Goal: Task Accomplishment & Management: Use online tool/utility

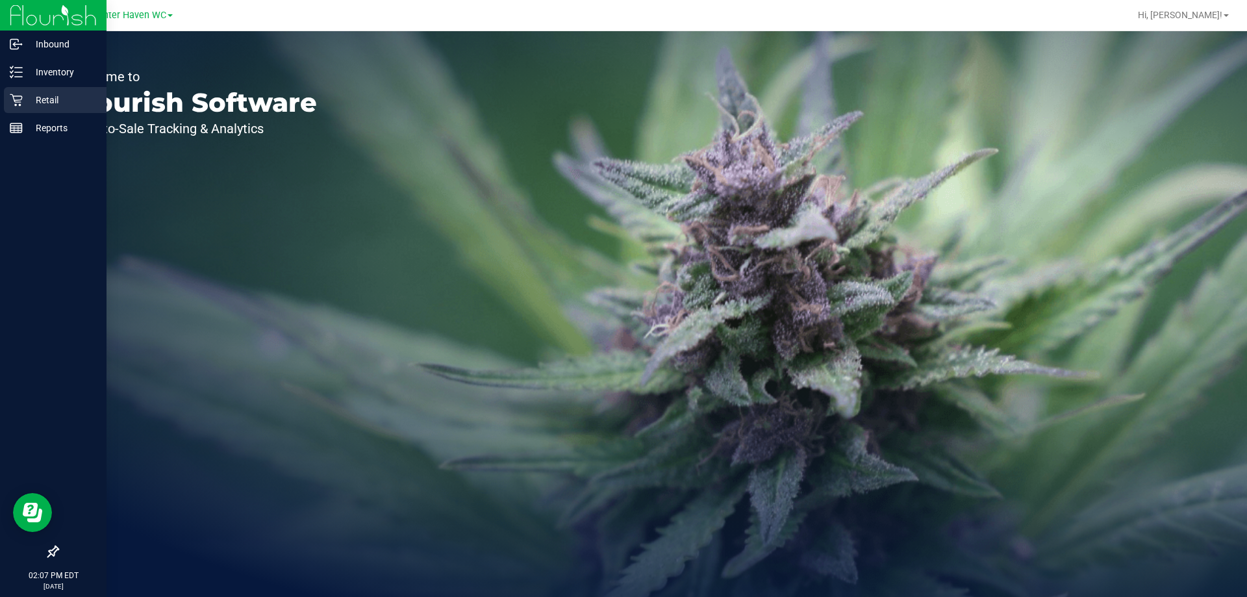
click at [44, 99] on p "Retail" at bounding box center [62, 100] width 78 height 16
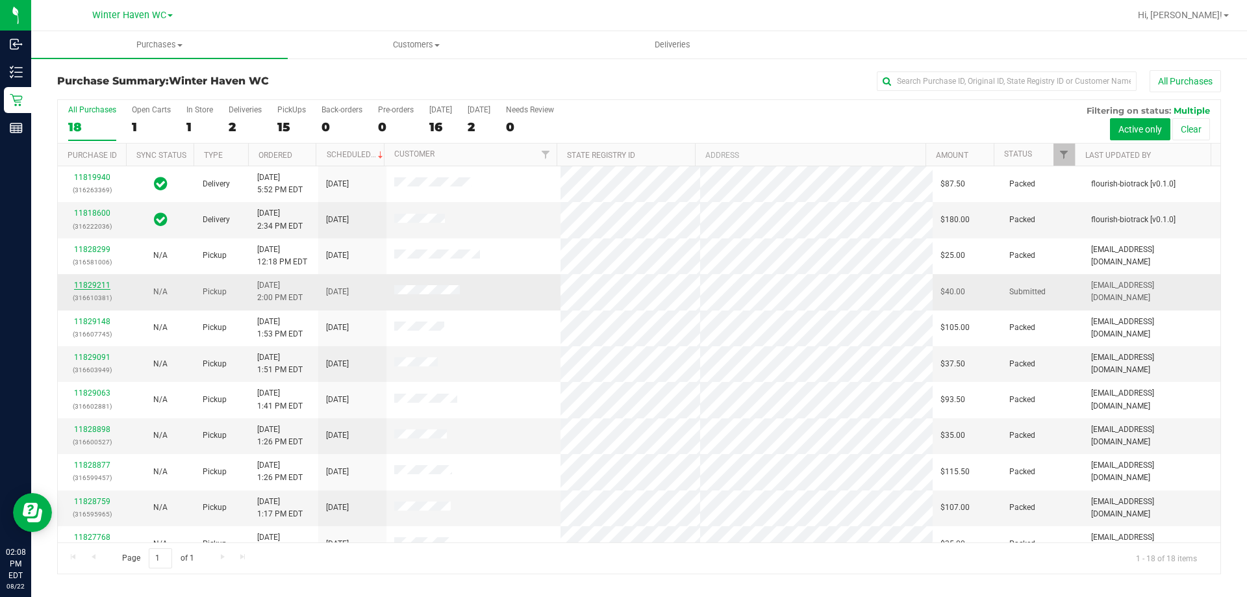
click at [84, 282] on link "11829211" at bounding box center [92, 284] width 36 height 9
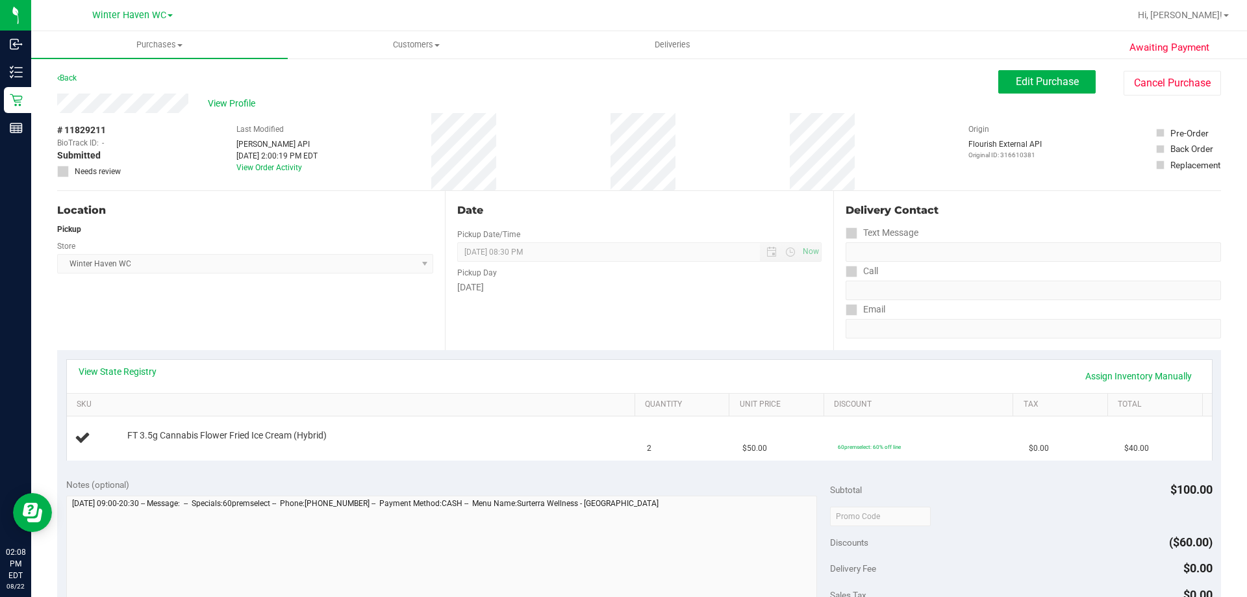
click at [147, 364] on div "View State Registry Assign Inventory Manually" at bounding box center [639, 376] width 1145 height 33
click at [147, 369] on link "View State Registry" at bounding box center [118, 371] width 78 height 13
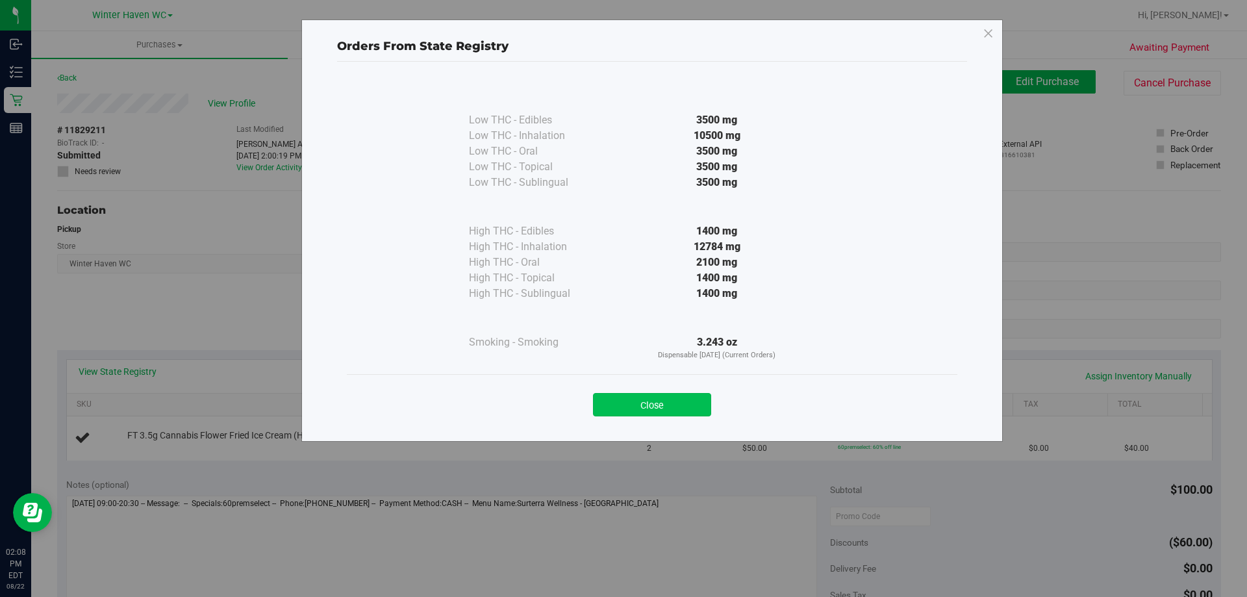
click at [699, 405] on button "Close" at bounding box center [652, 404] width 118 height 23
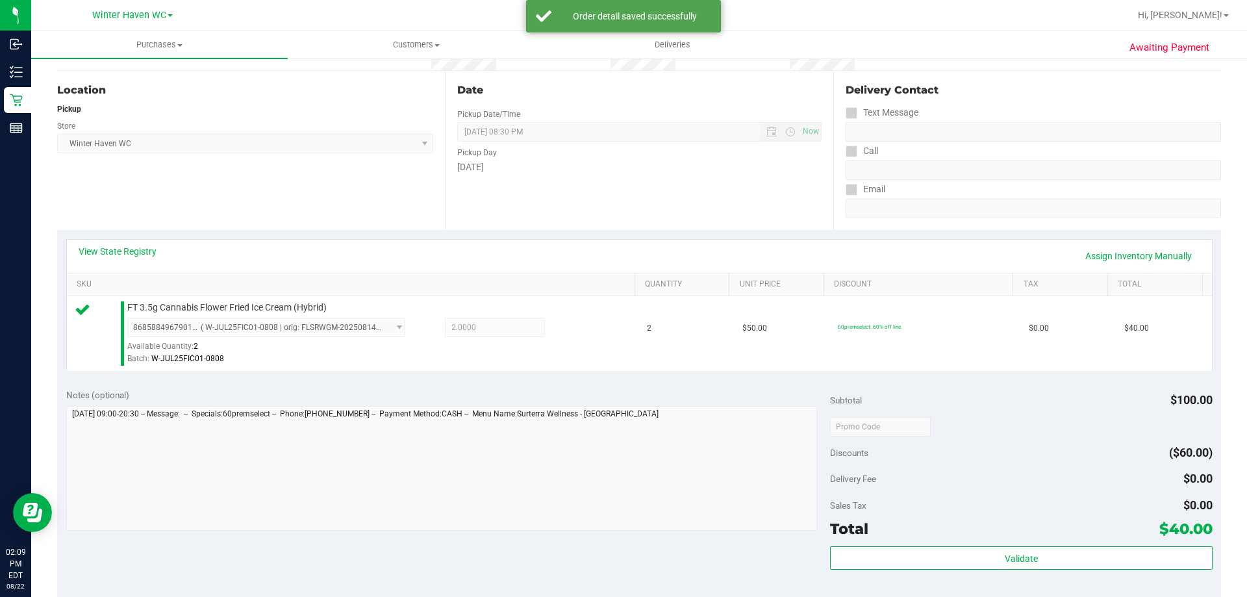
scroll to position [260, 0]
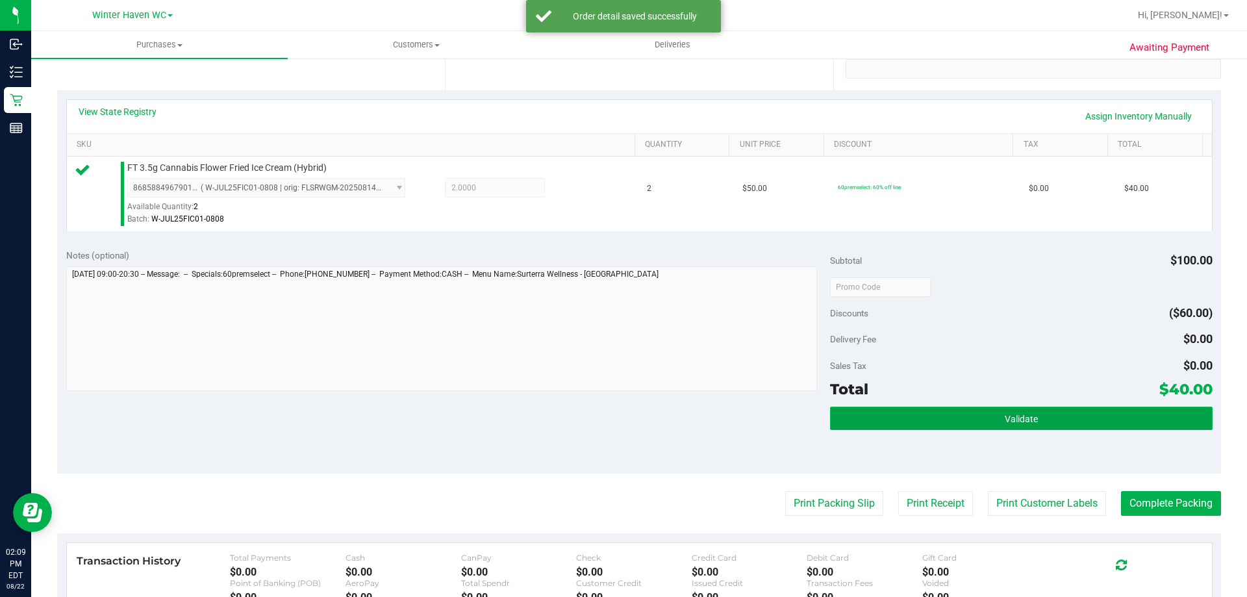
click at [1032, 411] on button "Validate" at bounding box center [1021, 417] width 382 height 23
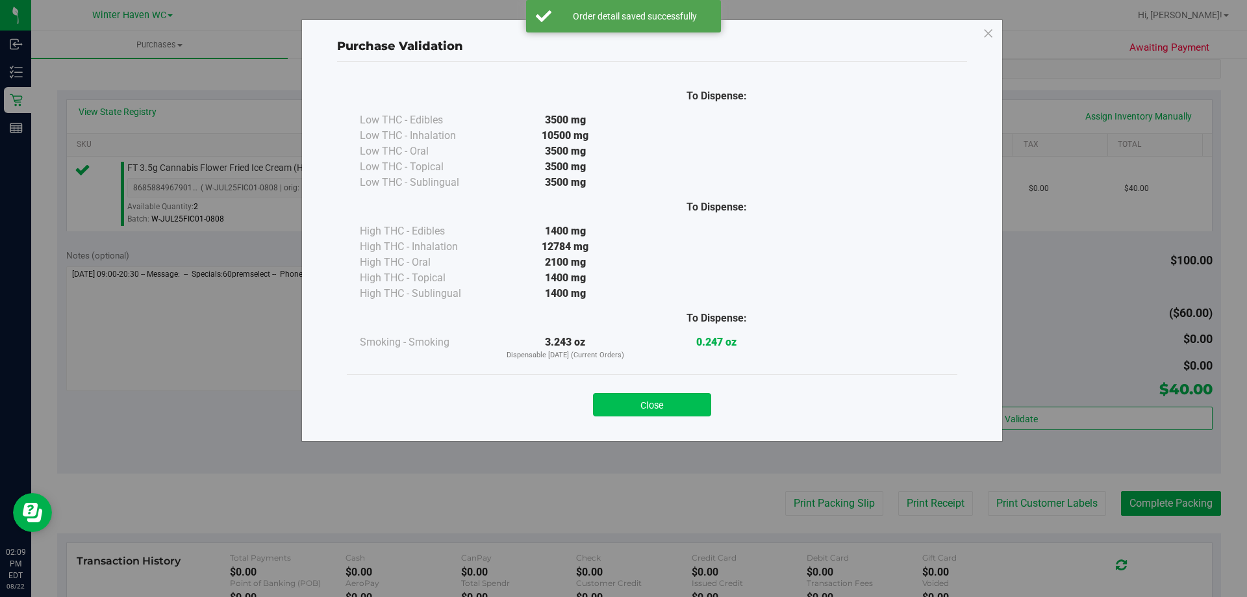
click at [702, 394] on button "Close" at bounding box center [652, 404] width 118 height 23
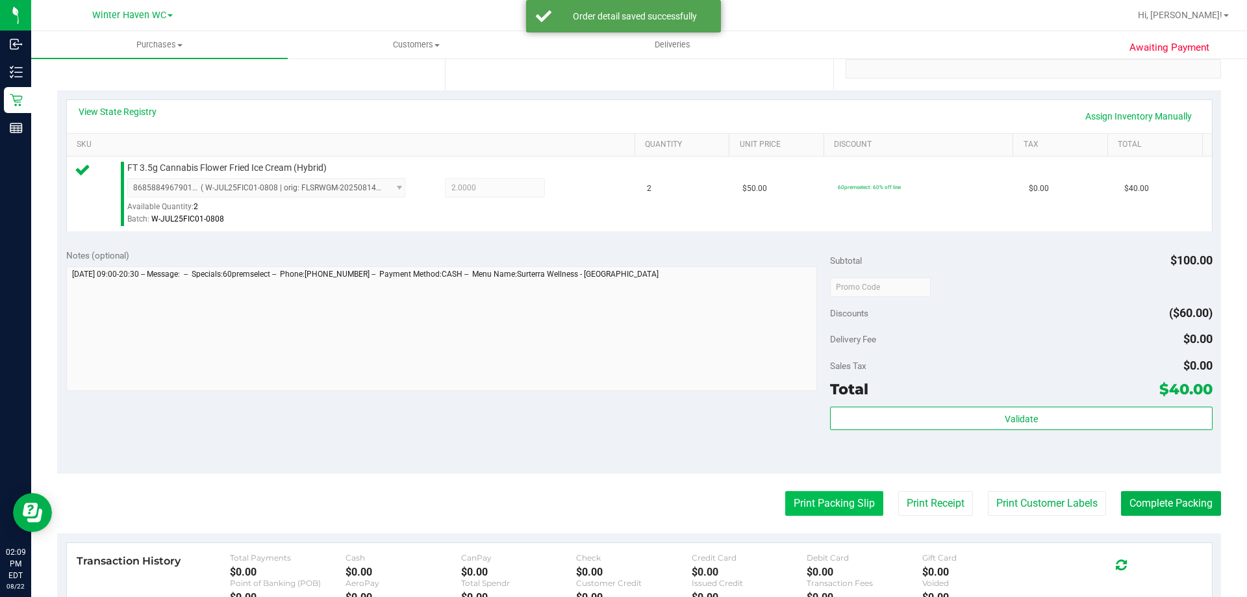
click at [819, 499] on button "Print Packing Slip" at bounding box center [834, 503] width 98 height 25
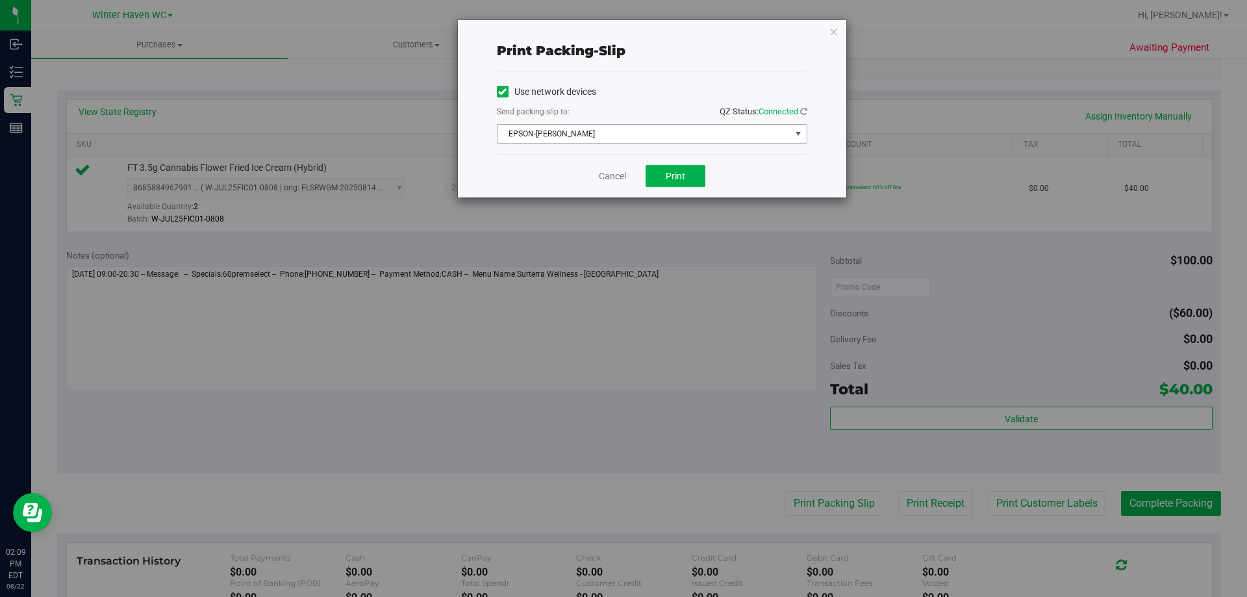
click at [673, 134] on span "EPSON-[PERSON_NAME]" at bounding box center [643, 134] width 293 height 18
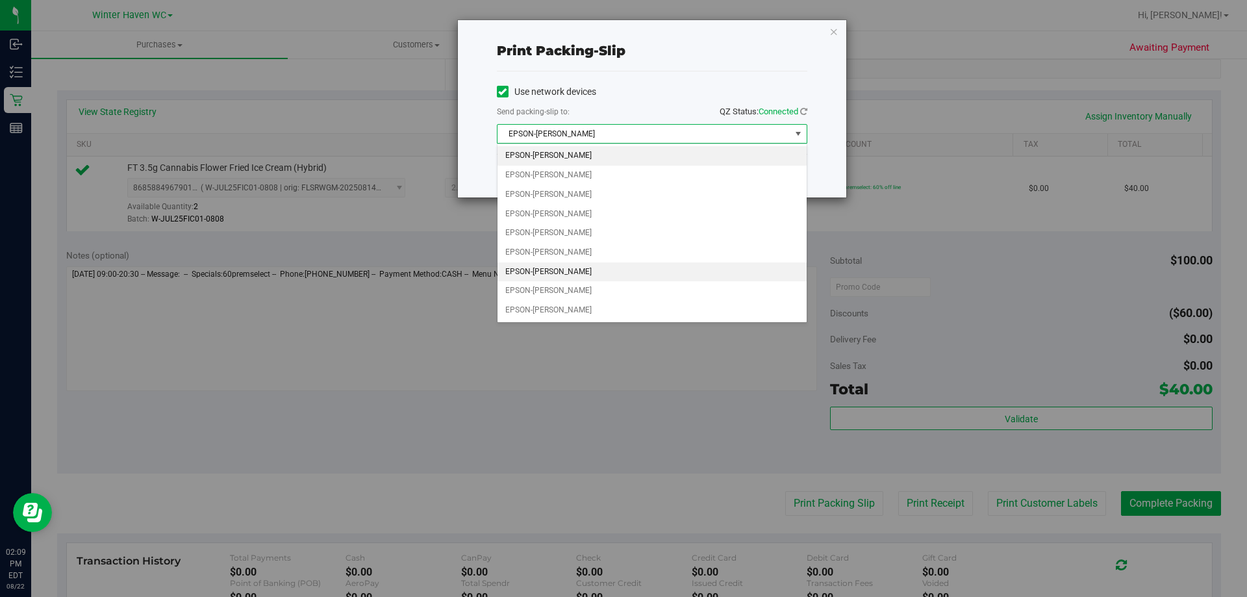
click at [621, 272] on li "EPSON-[PERSON_NAME]" at bounding box center [651, 271] width 309 height 19
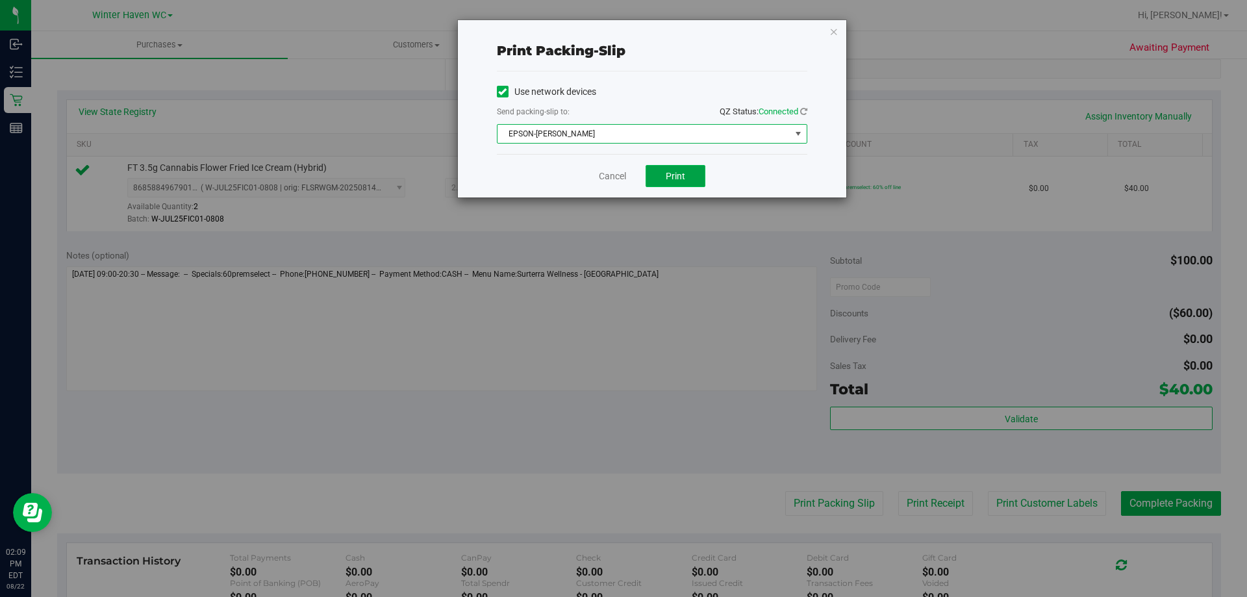
click at [680, 176] on span "Print" at bounding box center [675, 176] width 19 height 10
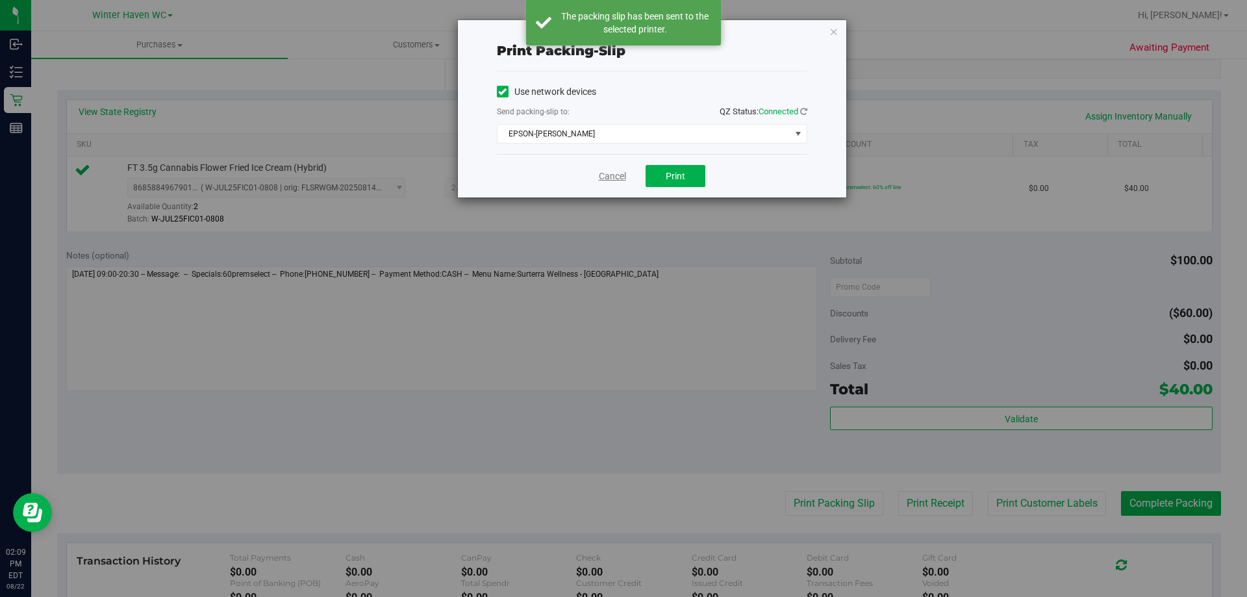
click at [606, 174] on link "Cancel" at bounding box center [612, 176] width 27 height 14
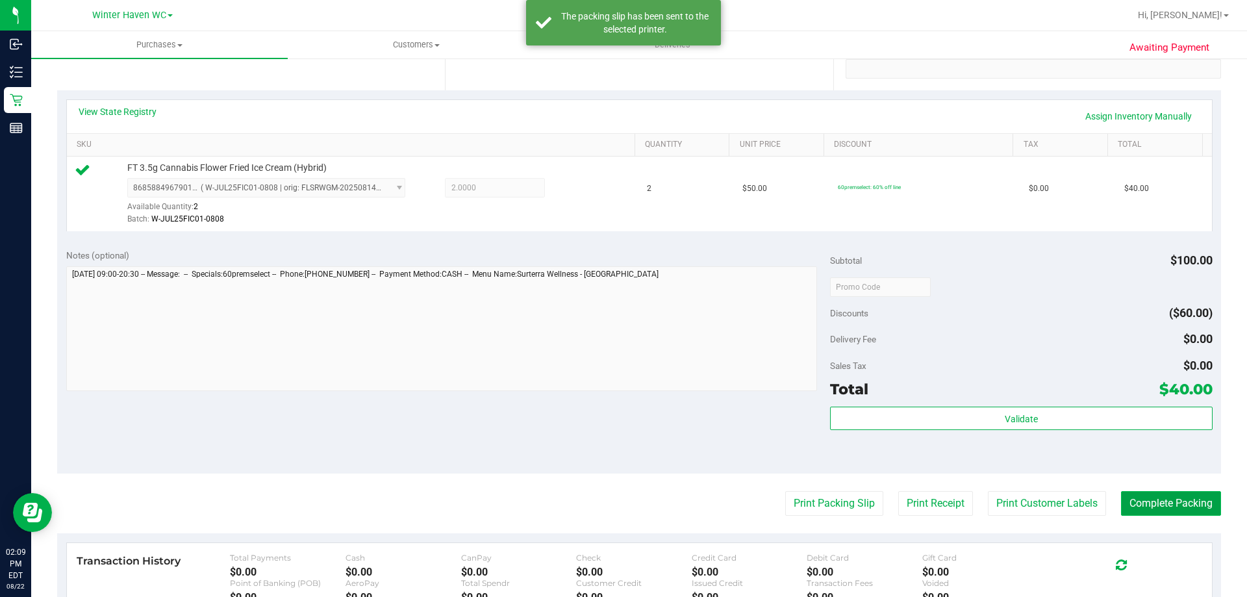
click at [1128, 500] on button "Complete Packing" at bounding box center [1171, 503] width 100 height 25
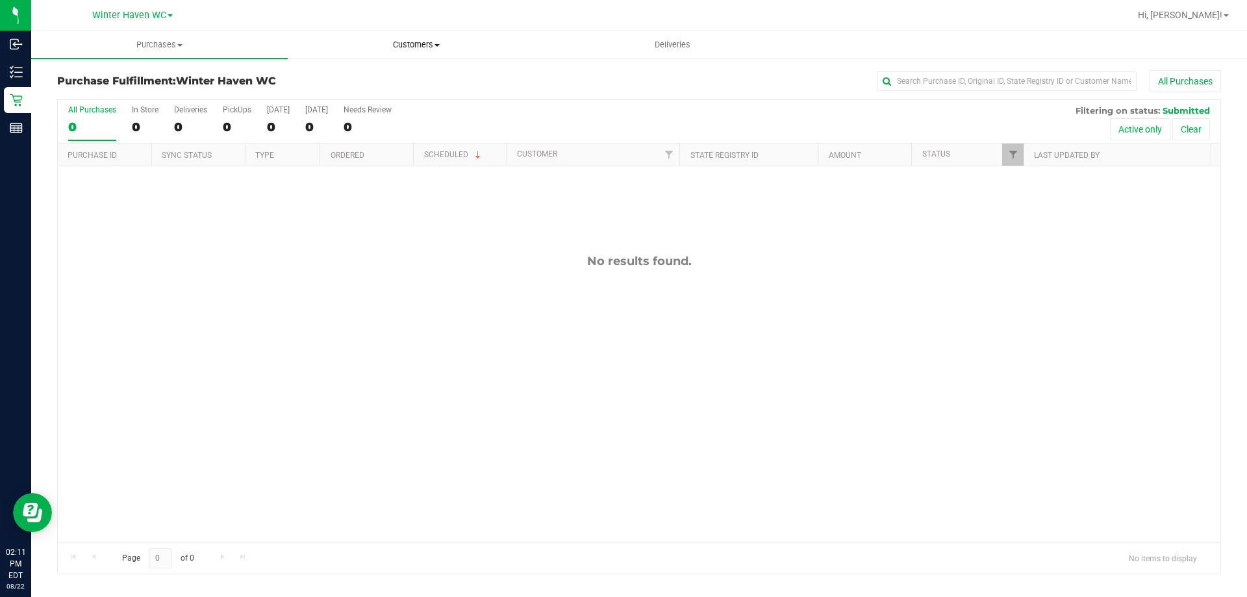
click at [424, 40] on span "Customers" at bounding box center [415, 45] width 255 height 12
click at [382, 74] on li "All customers" at bounding box center [416, 79] width 256 height 16
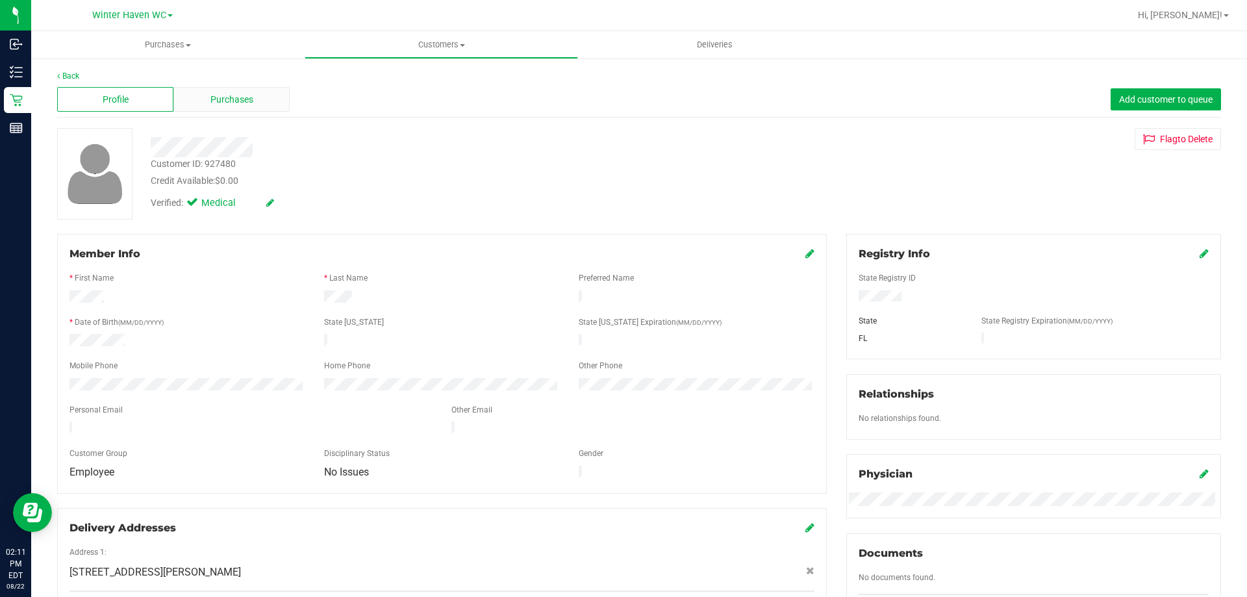
click at [239, 106] on div "Purchases" at bounding box center [231, 99] width 116 height 25
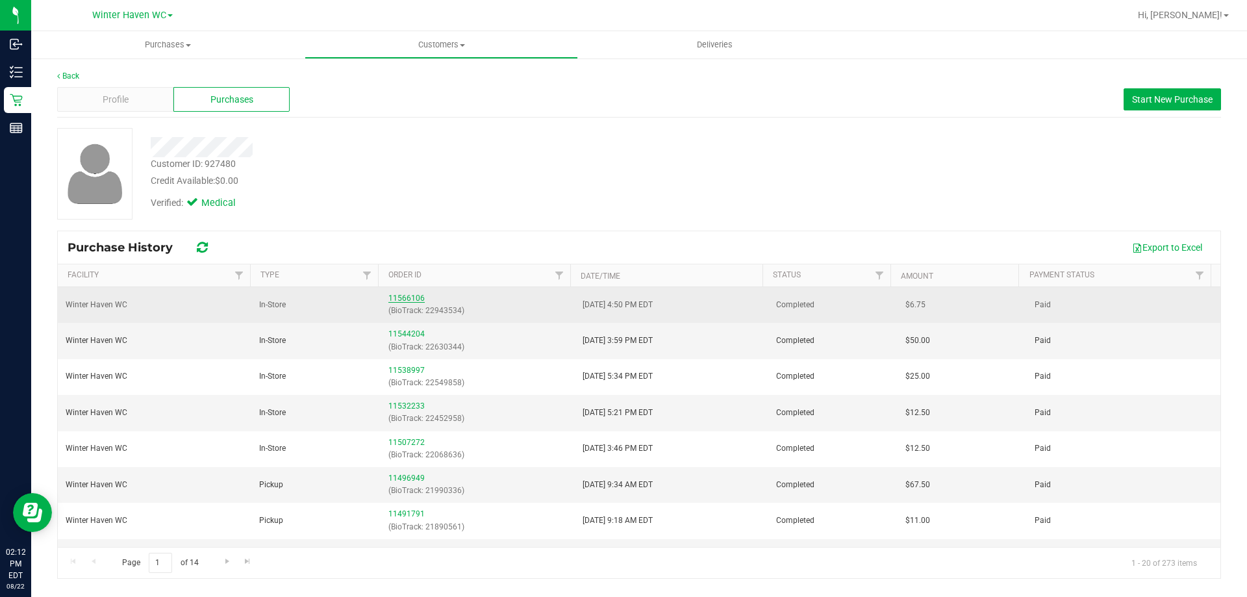
click at [411, 297] on link "11566106" at bounding box center [406, 297] width 36 height 9
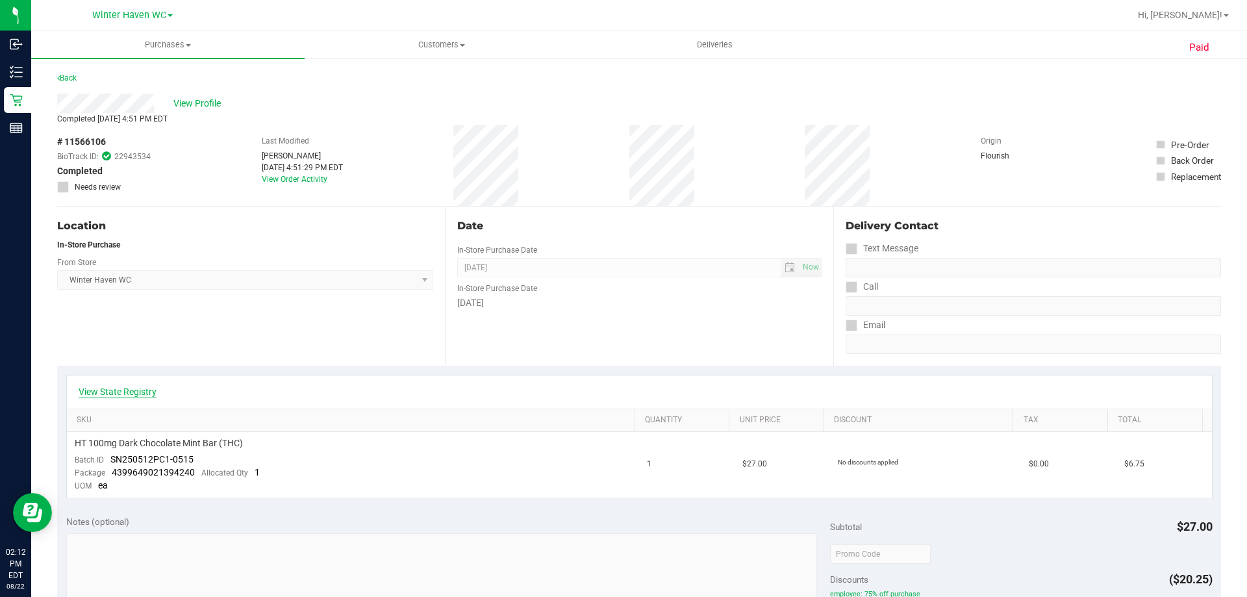
click at [149, 388] on link "View State Registry" at bounding box center [118, 391] width 78 height 13
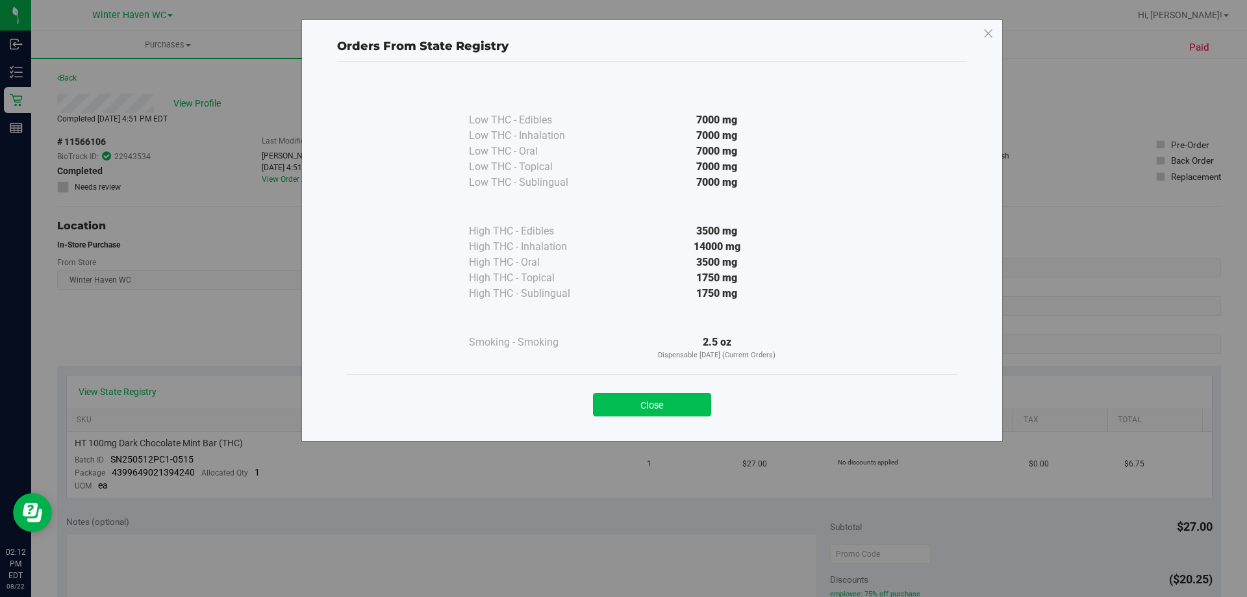
click at [676, 399] on button "Close" at bounding box center [652, 404] width 118 height 23
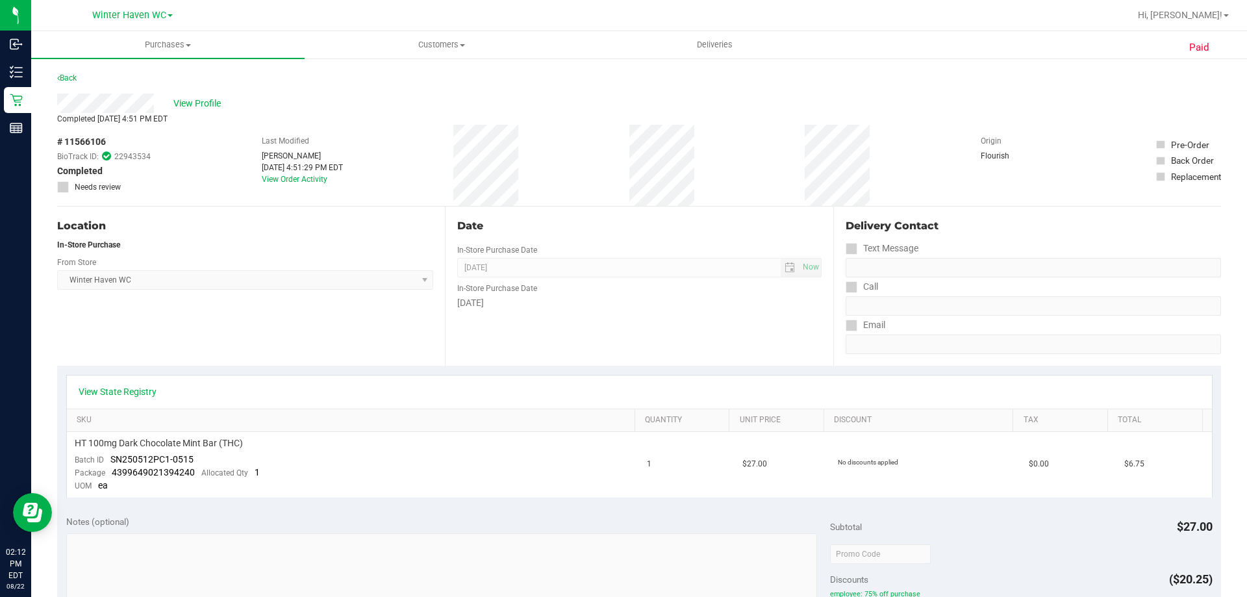
click at [71, 86] on div "Back" at bounding box center [638, 81] width 1163 height 23
click at [68, 80] on link "Back" at bounding box center [66, 77] width 19 height 9
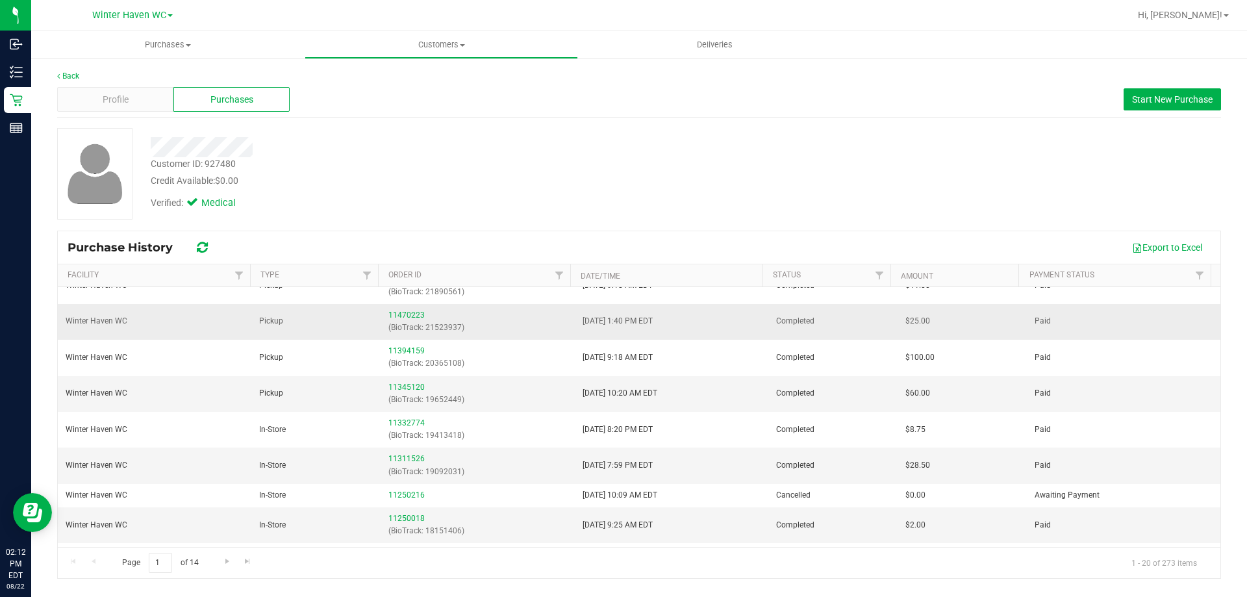
scroll to position [260, 0]
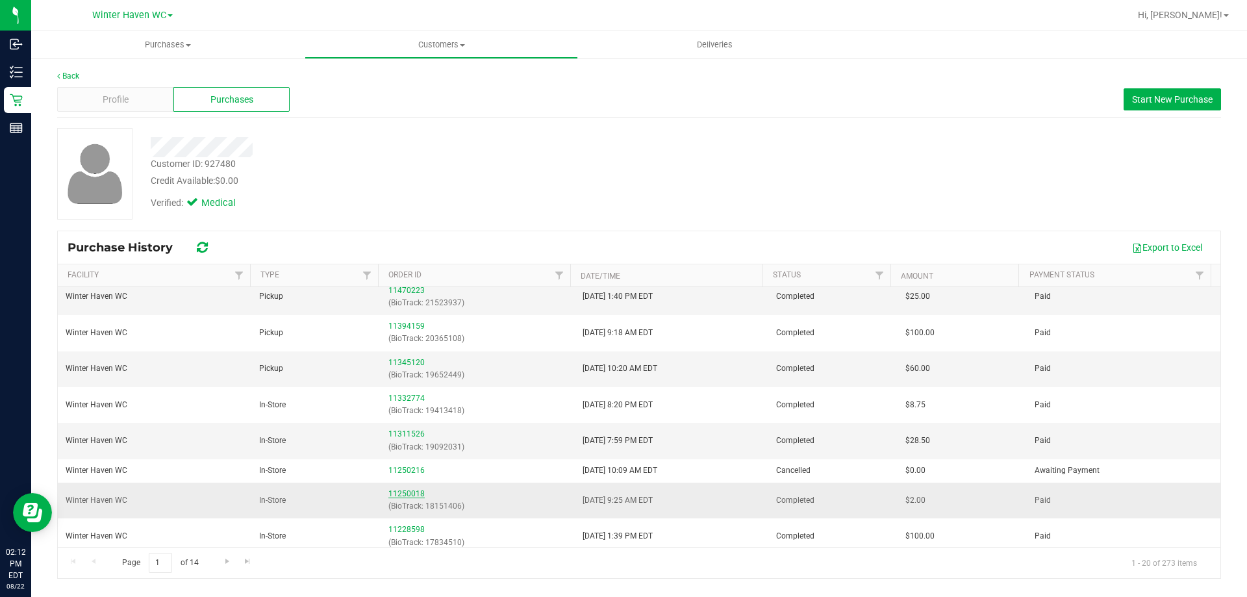
click at [406, 496] on link "11250018" at bounding box center [406, 493] width 36 height 9
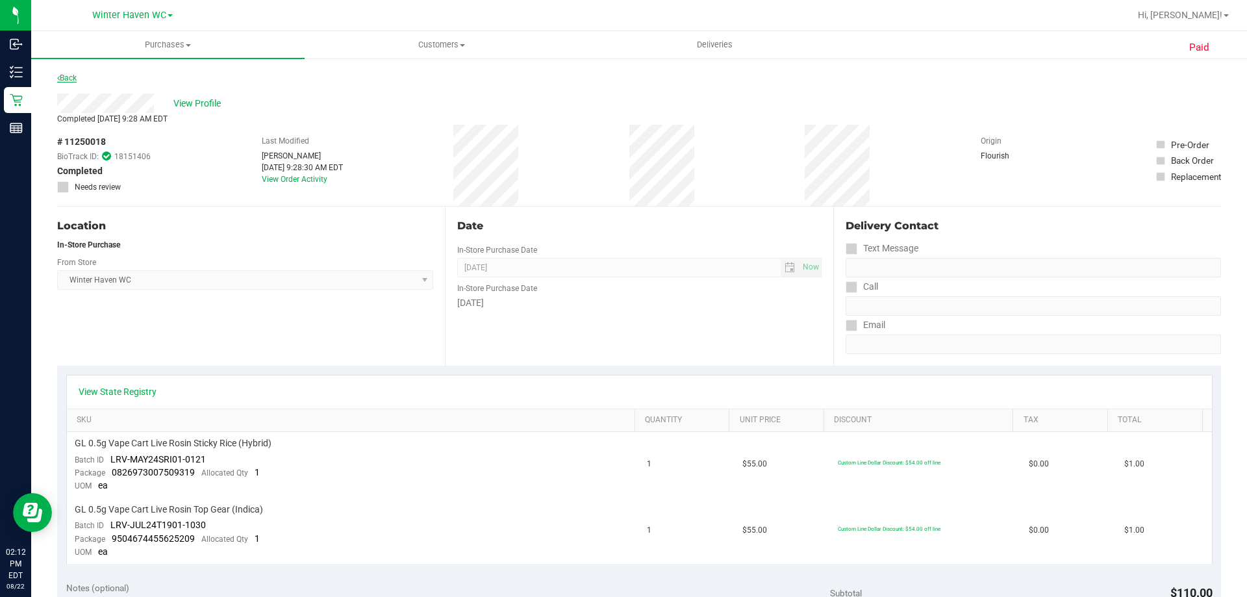
click at [69, 78] on link "Back" at bounding box center [66, 77] width 19 height 9
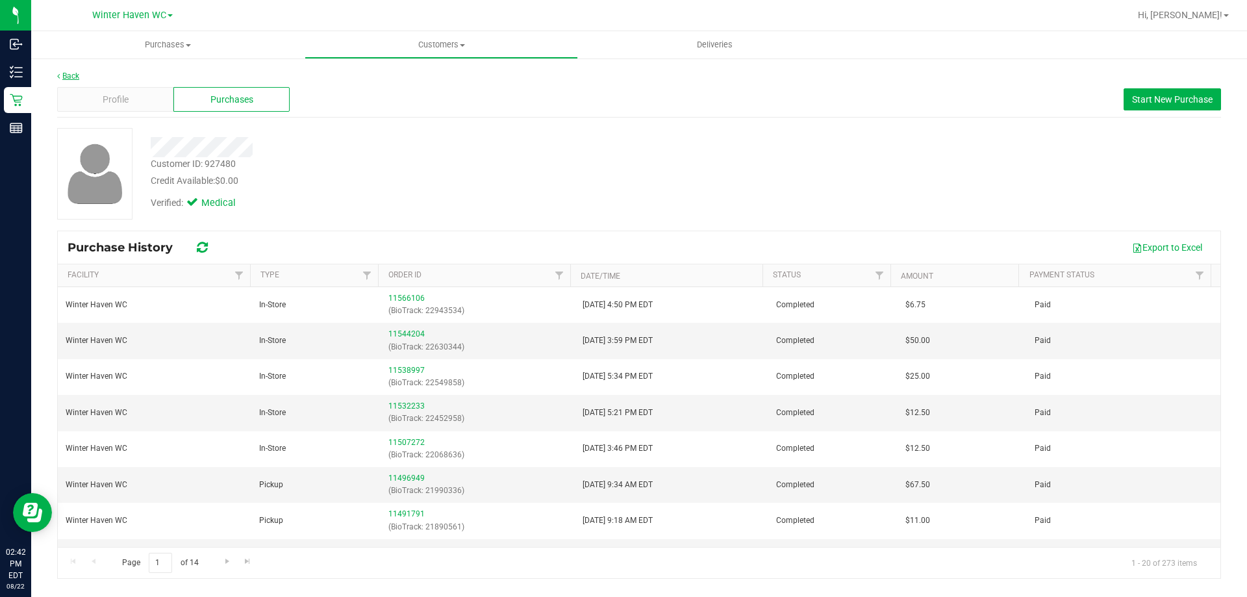
click at [62, 71] on link "Back" at bounding box center [68, 75] width 22 height 9
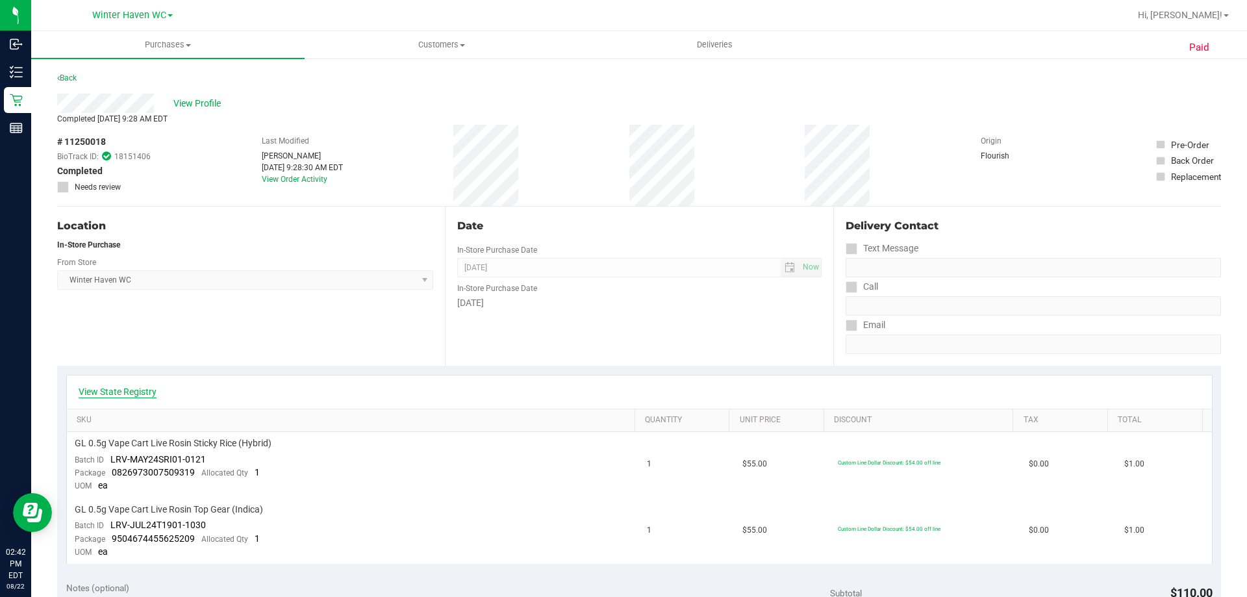
click at [138, 392] on link "View State Registry" at bounding box center [118, 391] width 78 height 13
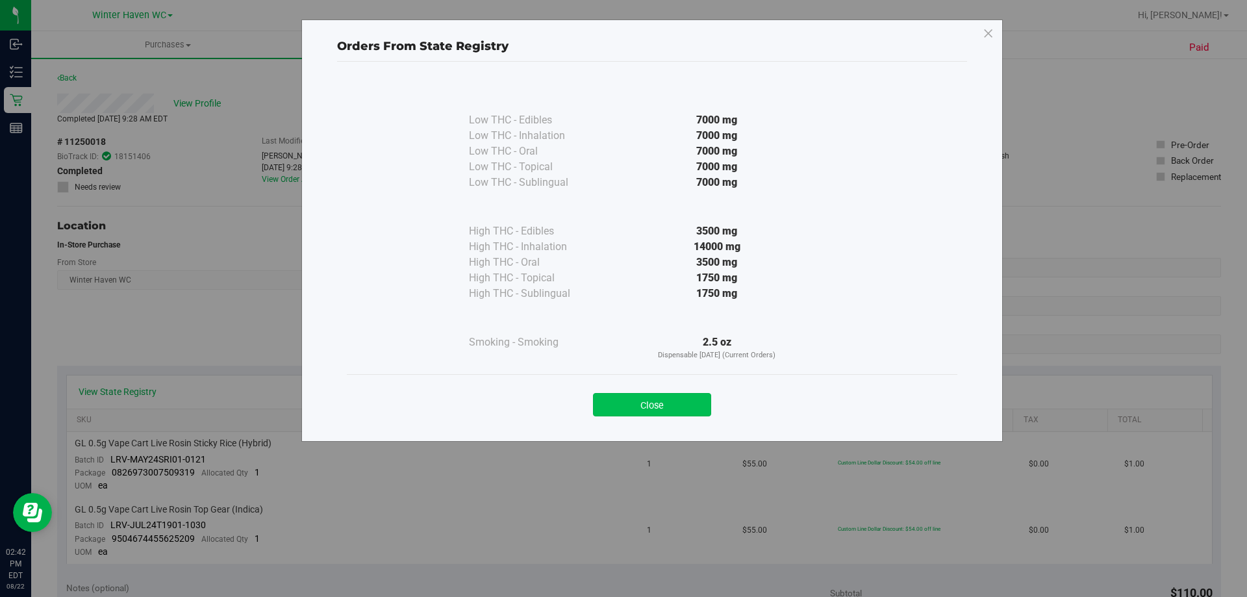
click at [679, 406] on button "Close" at bounding box center [652, 404] width 118 height 23
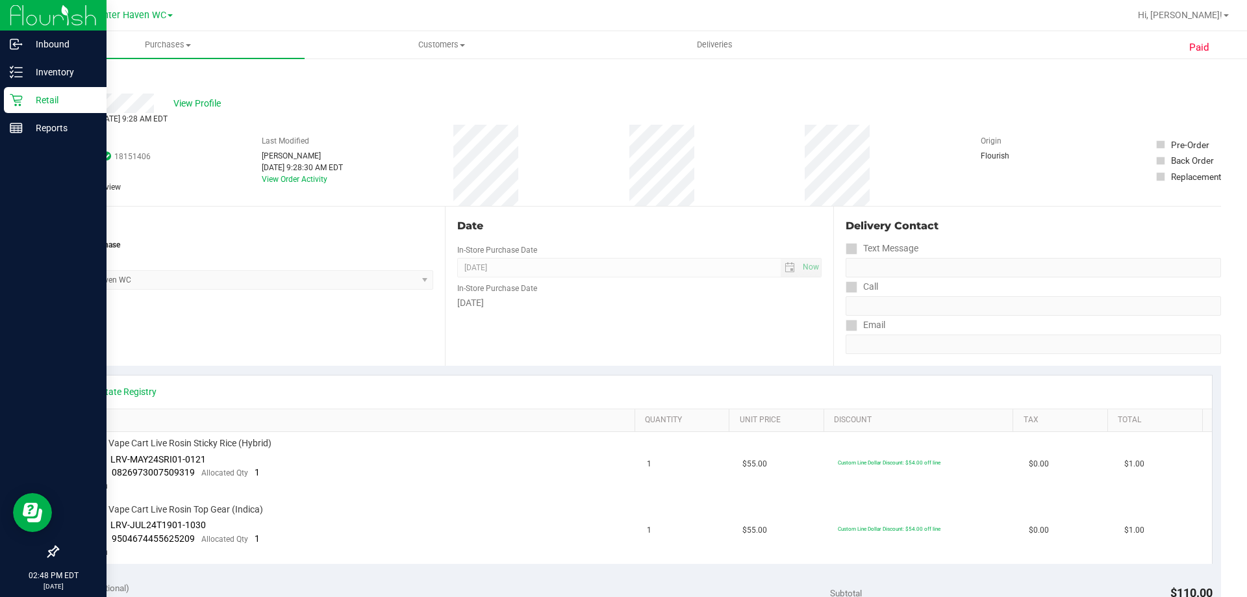
click at [53, 103] on p "Retail" at bounding box center [62, 100] width 78 height 16
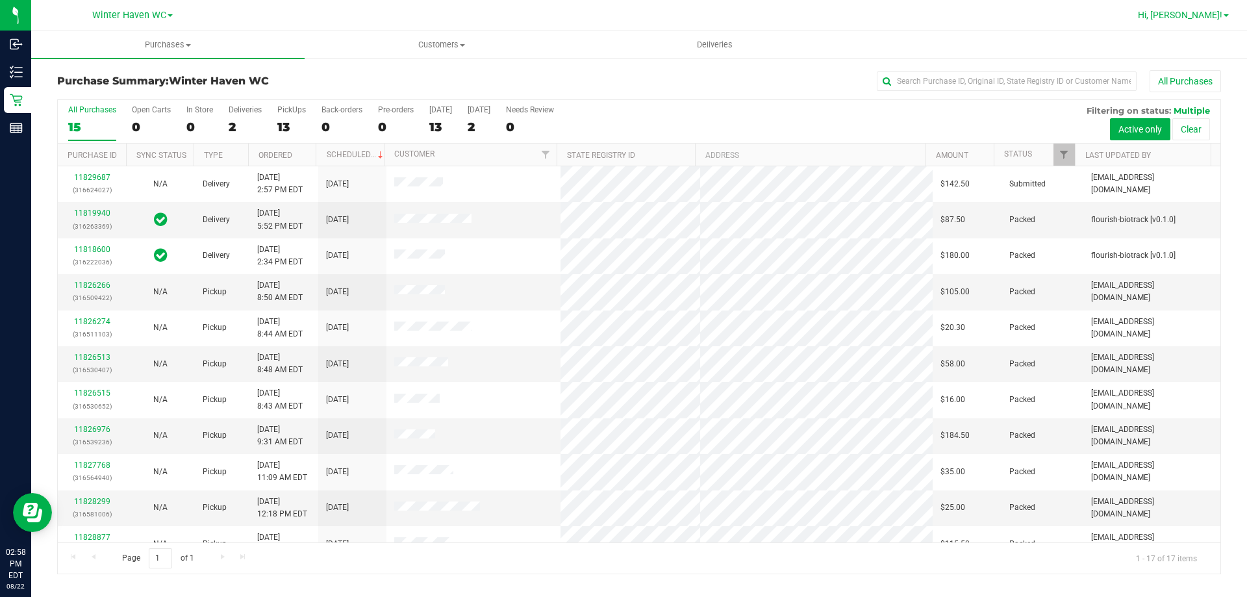
click at [1203, 12] on span "Hi, [PERSON_NAME]!" at bounding box center [1180, 15] width 84 height 10
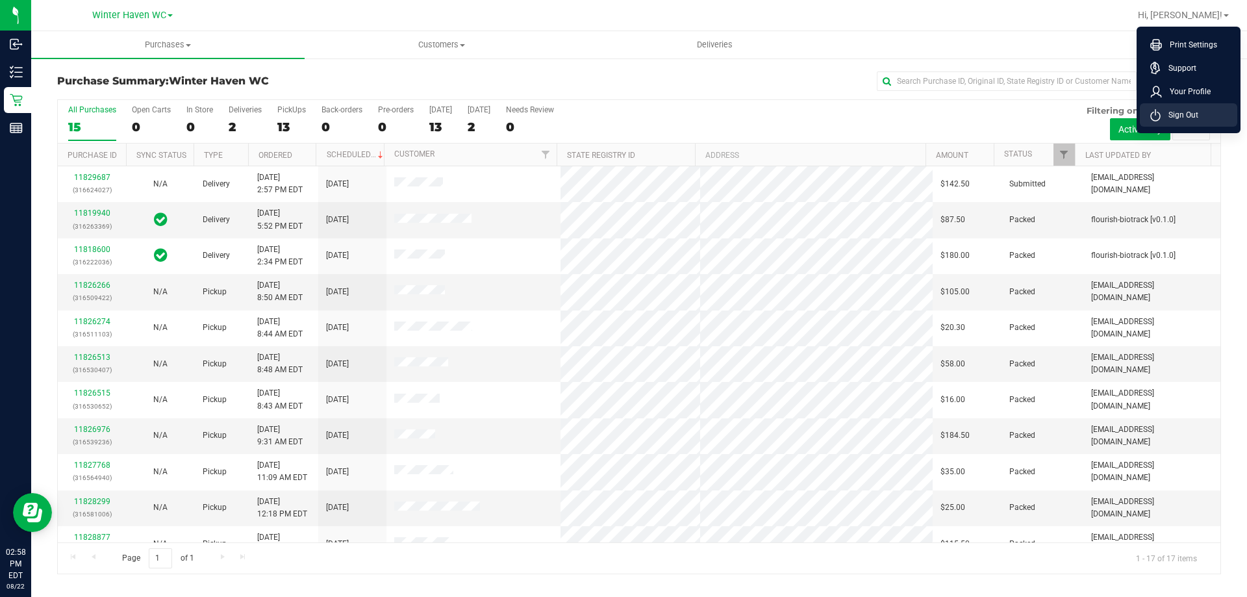
click at [1221, 106] on li "Sign Out" at bounding box center [1187, 114] width 97 height 23
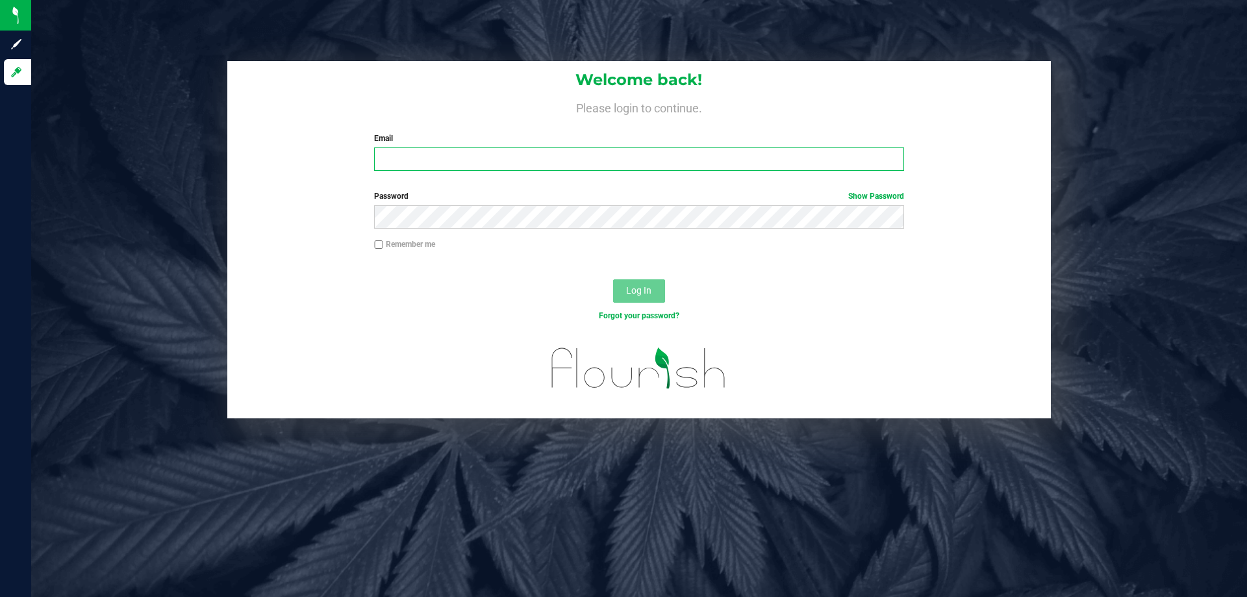
click at [445, 159] on input "Email" at bounding box center [638, 158] width 529 height 23
type input "[EMAIL_ADDRESS][DOMAIN_NAME]"
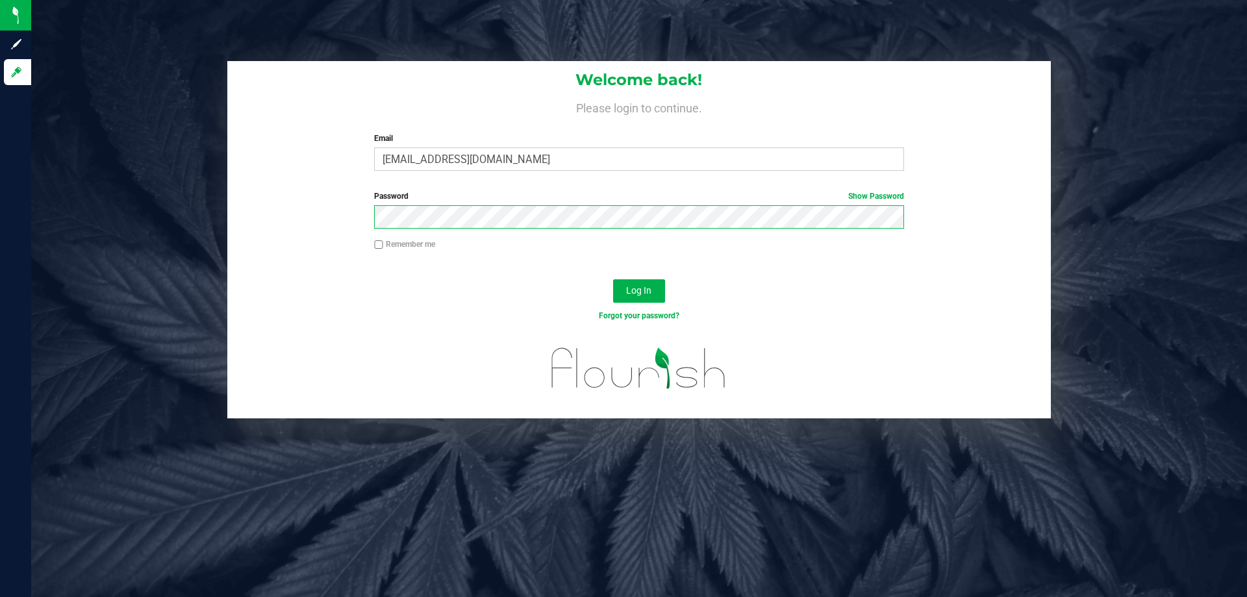
click at [613, 279] on button "Log In" at bounding box center [639, 290] width 52 height 23
